Goal: Task Accomplishment & Management: Use online tool/utility

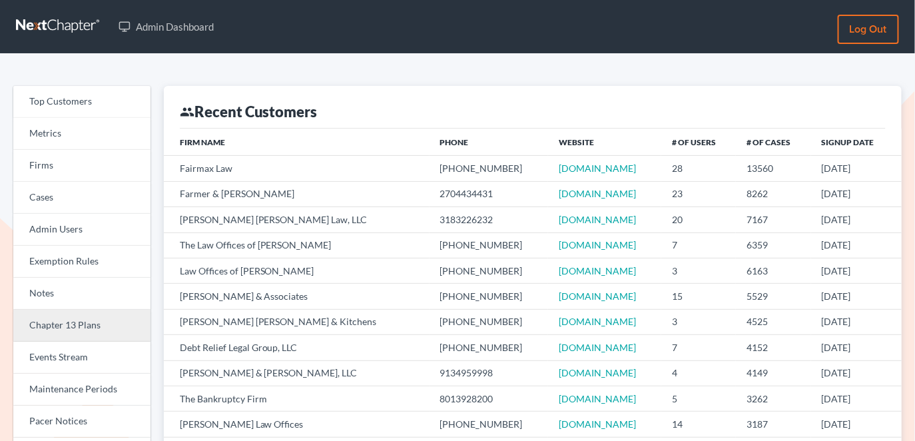
click at [46, 328] on link "Chapter 13 Plans" at bounding box center [81, 326] width 137 height 32
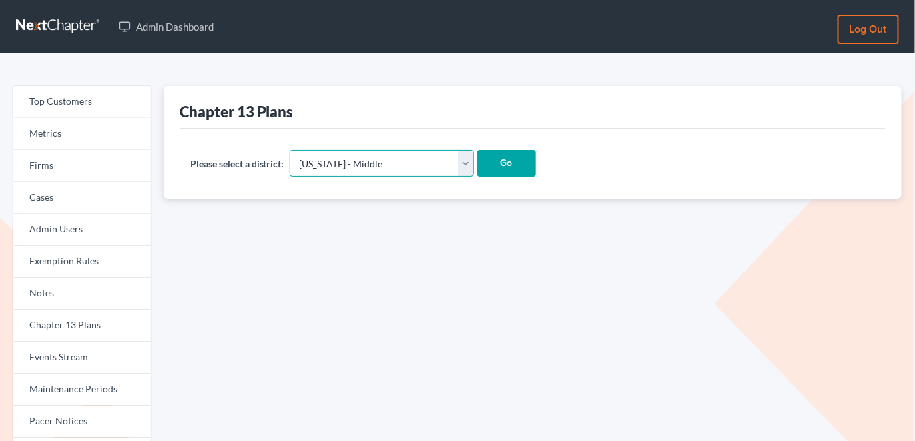
click at [400, 167] on select "Alabama - Middle Alabama - Northern Alabama - Southern Alaska Arizona Arkansas …" at bounding box center [382, 163] width 184 height 27
select select "45"
click at [290, 150] on select "Alabama - Middle Alabama - Northern Alabama - Southern Alaska Arizona Arkansas …" at bounding box center [382, 163] width 184 height 27
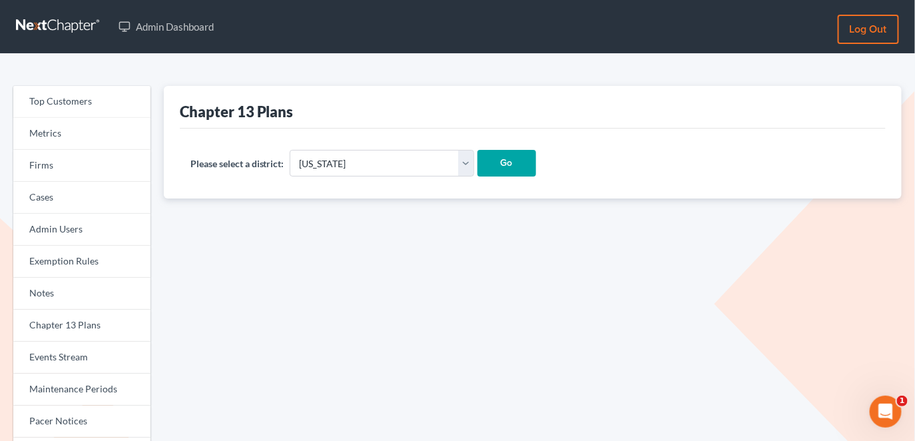
click at [478, 170] on input "Go" at bounding box center [507, 163] width 59 height 27
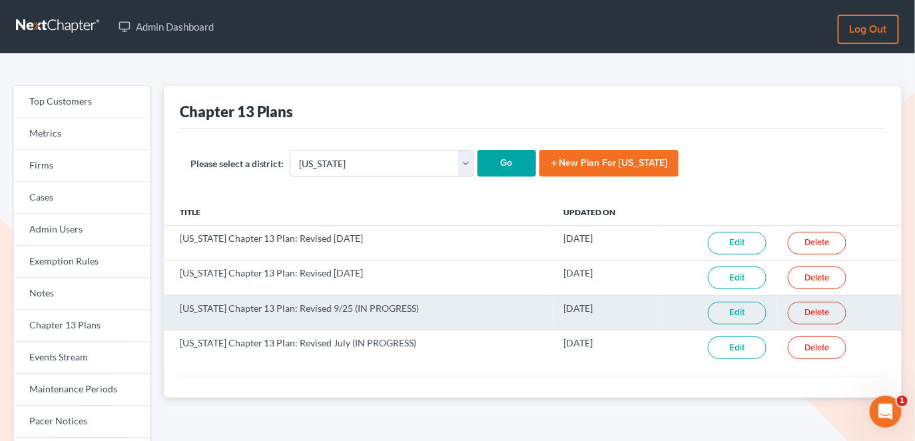
click at [747, 313] on link "Edit" at bounding box center [737, 313] width 59 height 23
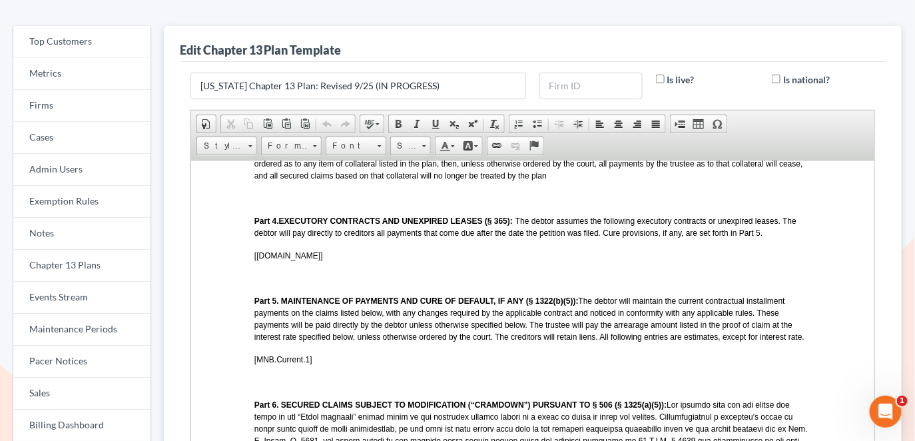
scroll to position [877, 1]
